Goal: Information Seeking & Learning: Learn about a topic

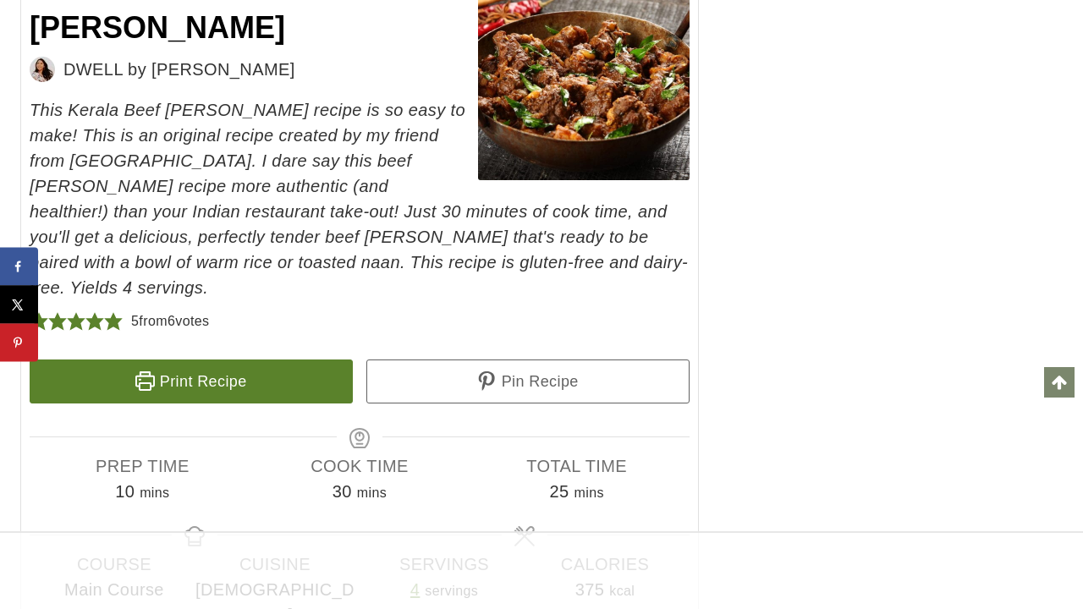
scroll to position [8610, 0]
